Goal: Information Seeking & Learning: Check status

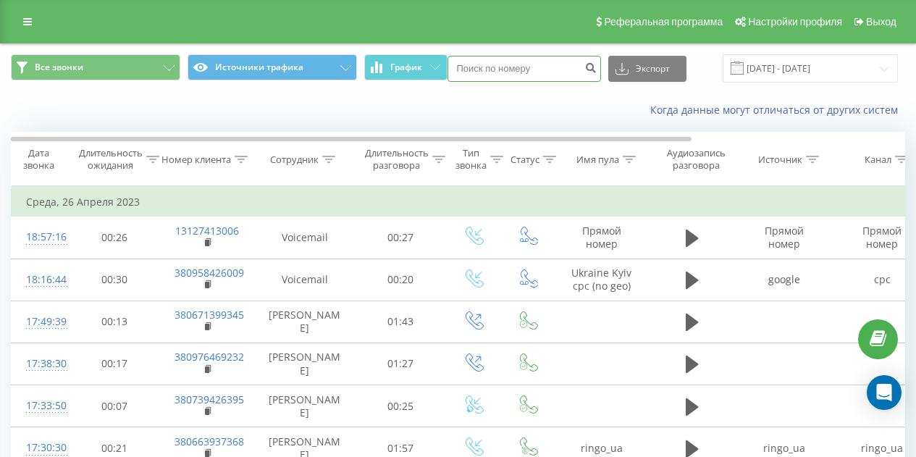
click at [520, 72] on input at bounding box center [523, 69] width 153 height 26
paste input "380987716892"
type input "380987716892"
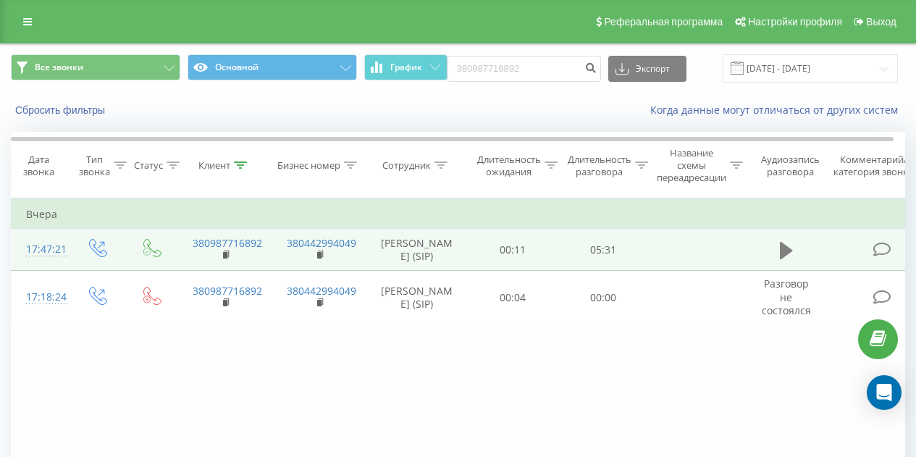
click at [787, 247] on icon at bounding box center [785, 250] width 13 height 20
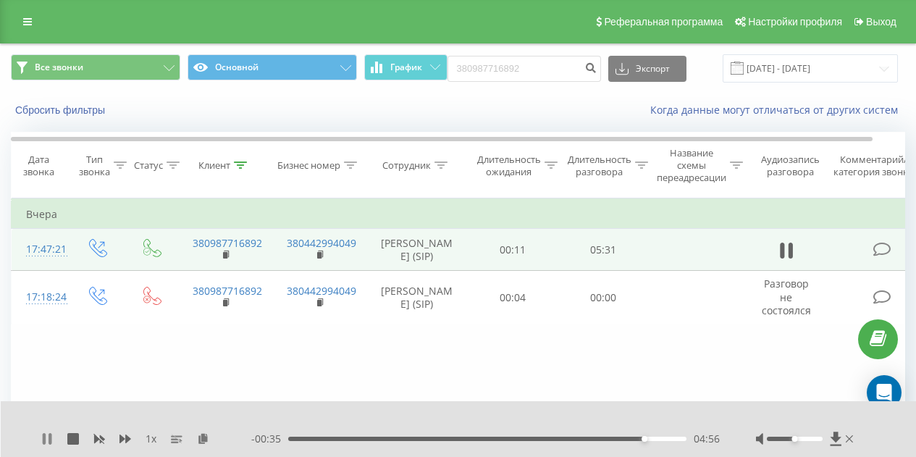
click at [43, 434] on icon at bounding box center [44, 439] width 3 height 12
